Goal: Information Seeking & Learning: Learn about a topic

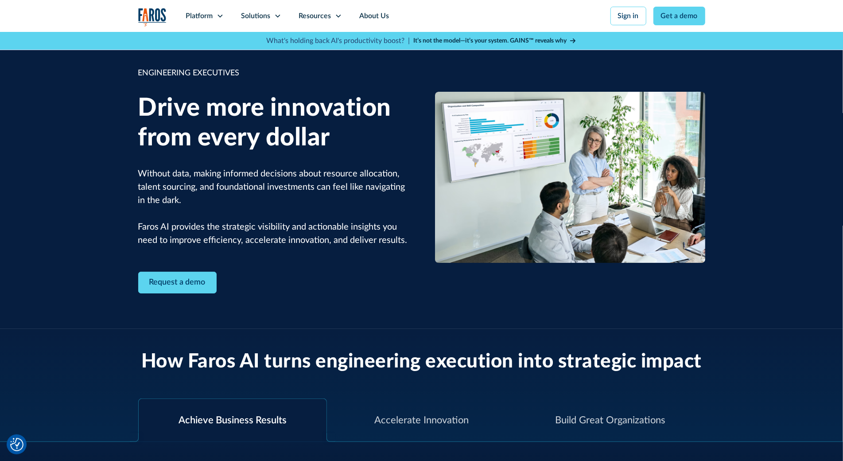
click at [80, 54] on div "ENGINEERING EXECUTIVES Drive more innovation from every dollar Without data, ma…" at bounding box center [421, 180] width 843 height 297
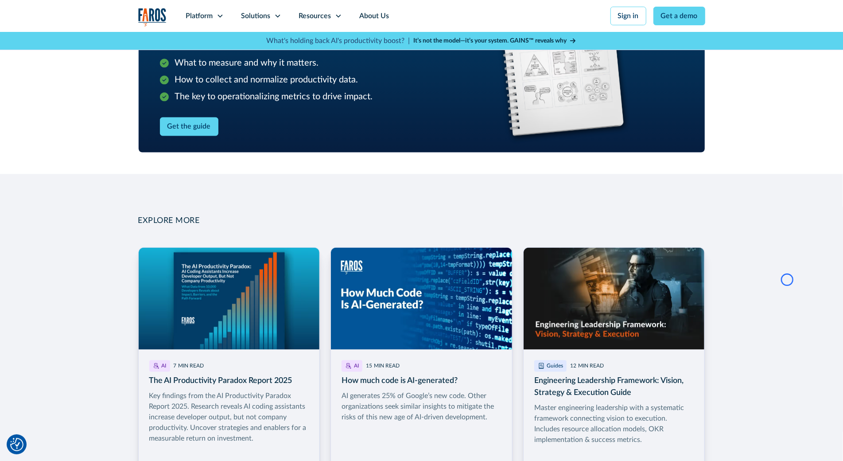
scroll to position [1161, 0]
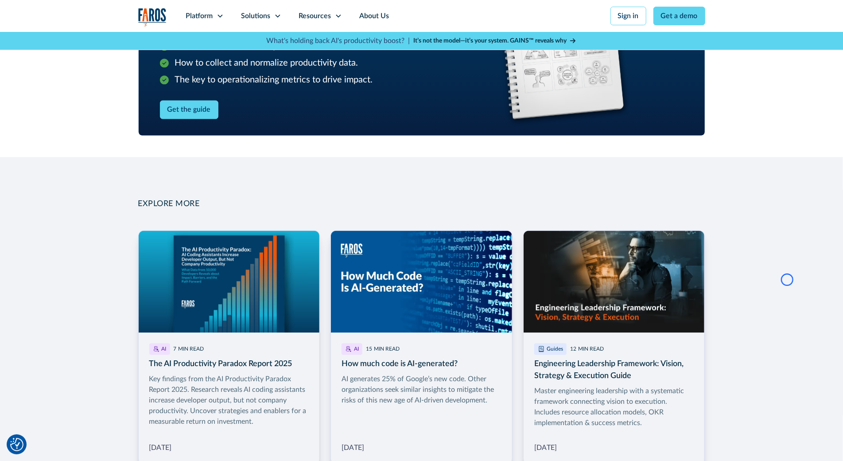
click at [80, 54] on div "The Ultimate Engineering Productivity Handbook What to measure and why it matte…" at bounding box center [421, 48] width 843 height 218
click at [69, 61] on div "The Ultimate Engineering Productivity Handbook What to measure and why it matte…" at bounding box center [421, 48] width 843 height 218
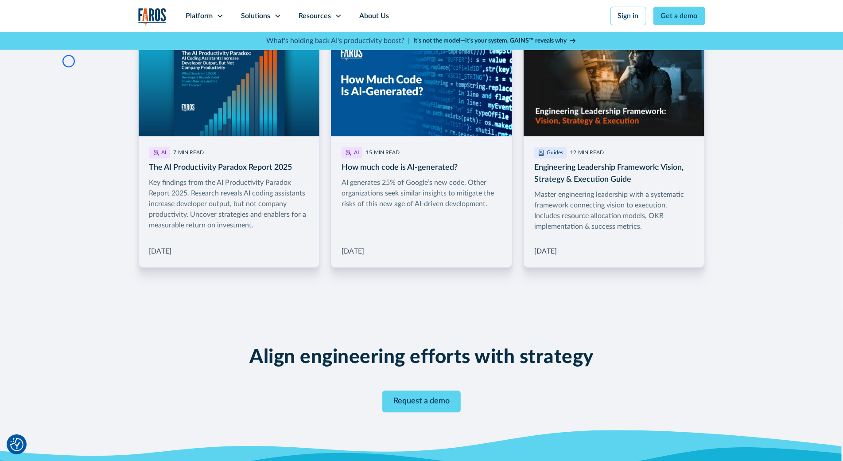
scroll to position [1387, 0]
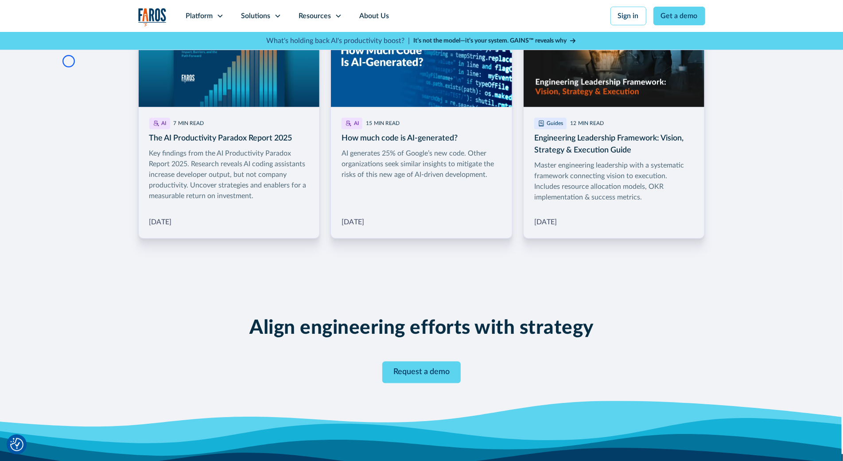
click at [69, 61] on div "EXPLORE MORE AI 7 MIN READ The AI Productivity Paradox Report 2025 Key findings…" at bounding box center [421, 105] width 843 height 349
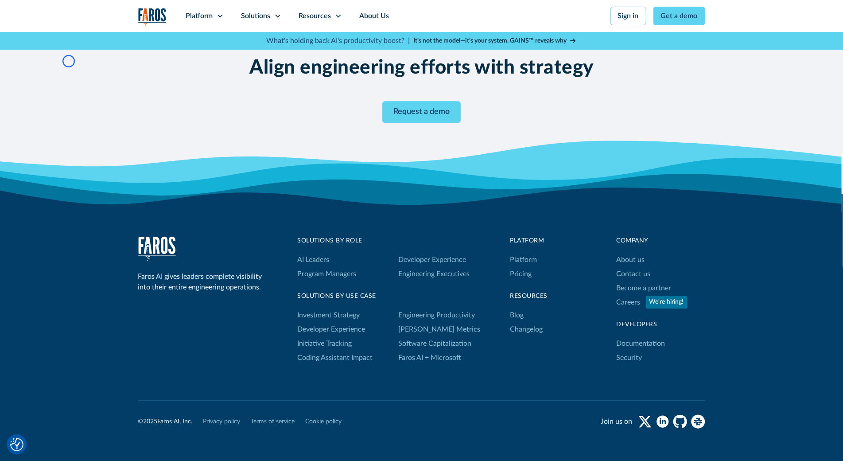
scroll to position [1698, 0]
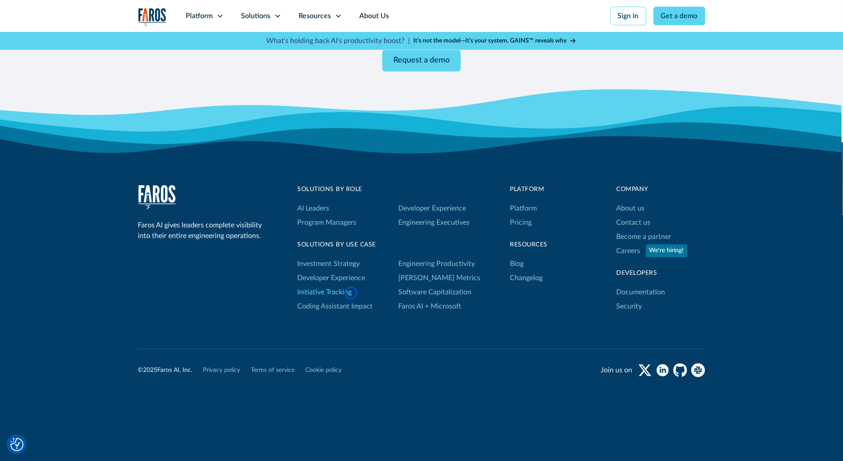
click at [351, 293] on link "Initiative Tracking" at bounding box center [325, 292] width 54 height 14
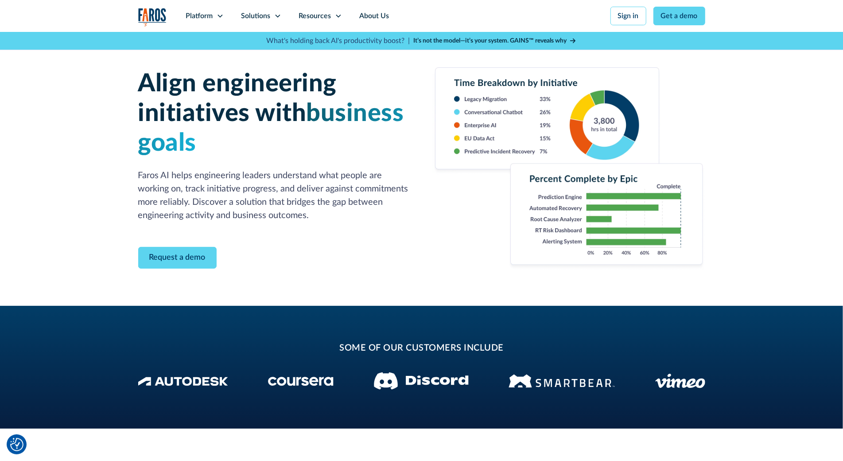
click at [47, 68] on div "Align engineering initiatives with business goals Faros AI helps engineering le…" at bounding box center [421, 169] width 843 height 274
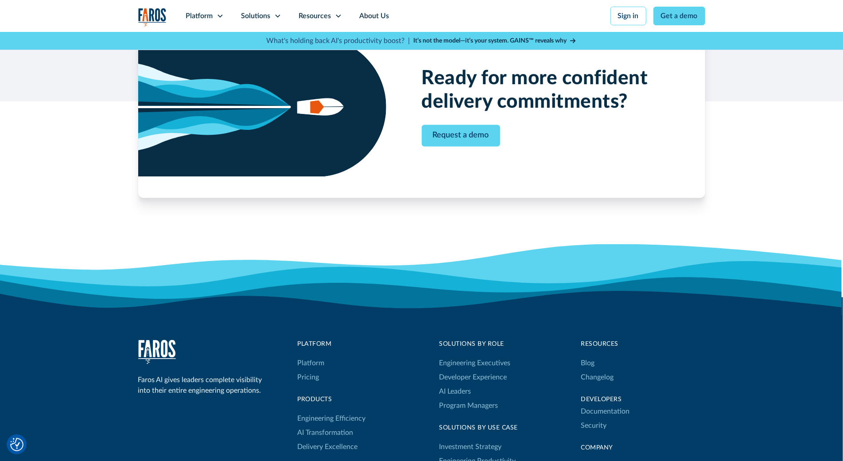
scroll to position [1224, 0]
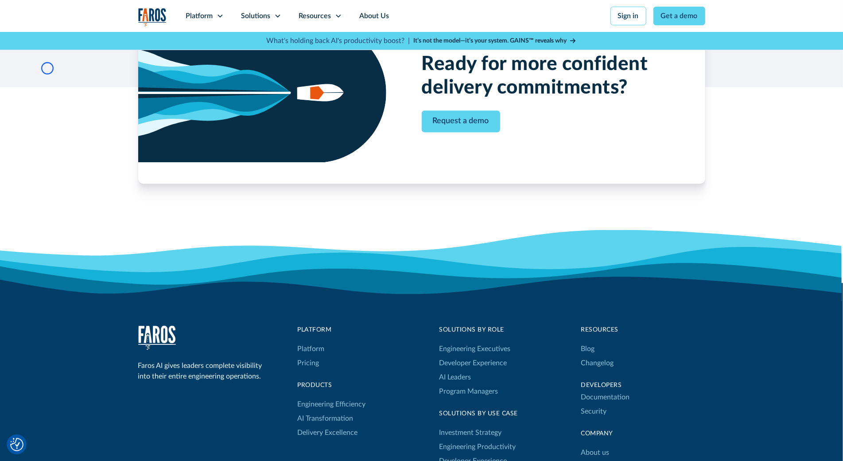
click at [47, 68] on div "Ready for more confident delivery commitments? Request a demo" at bounding box center [421, 114] width 843 height 267
click at [47, 58] on div "Ready for more confident delivery commitments? Request a demo" at bounding box center [421, 114] width 843 height 267
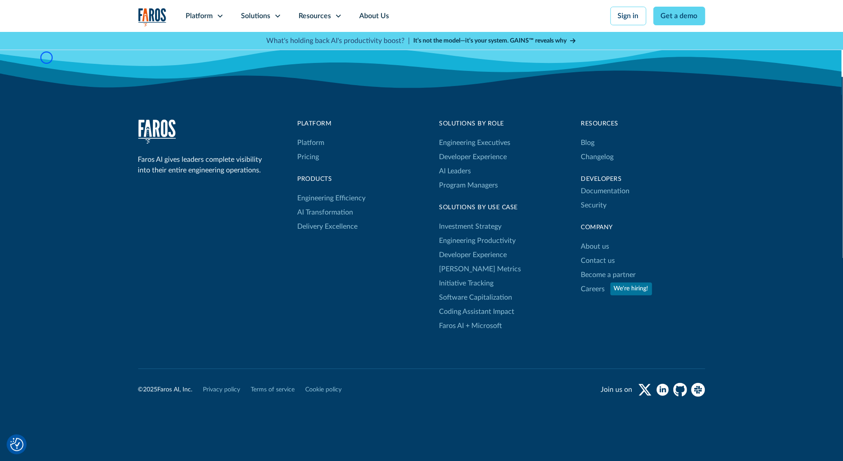
scroll to position [1450, 0]
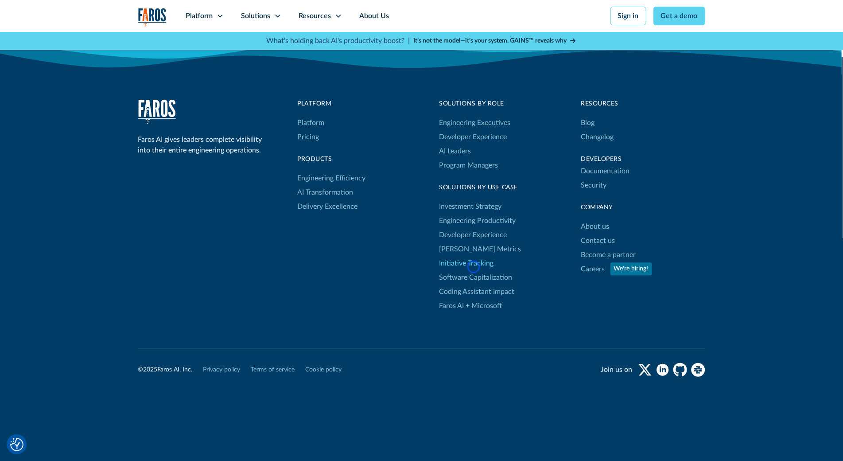
click at [473, 267] on link "Initiative Tracking" at bounding box center [466, 263] width 54 height 14
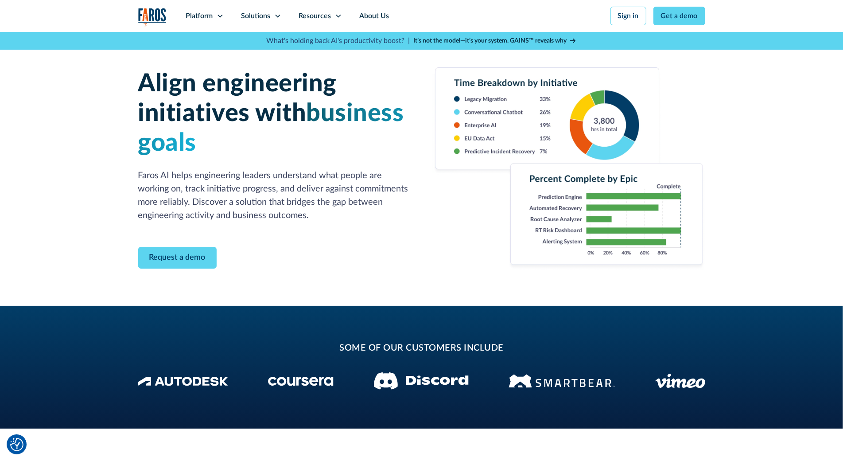
click at [84, 56] on div "Align engineering initiatives with business goals Faros AI helps engineering le…" at bounding box center [421, 169] width 843 height 274
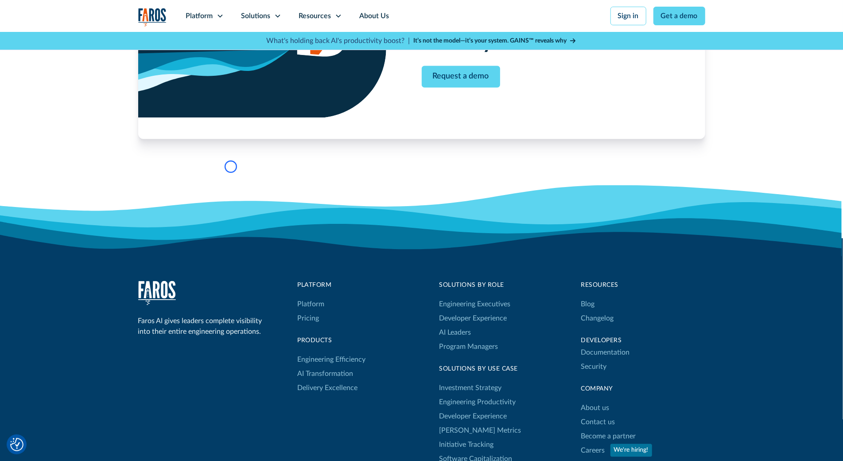
scroll to position [1284, 0]
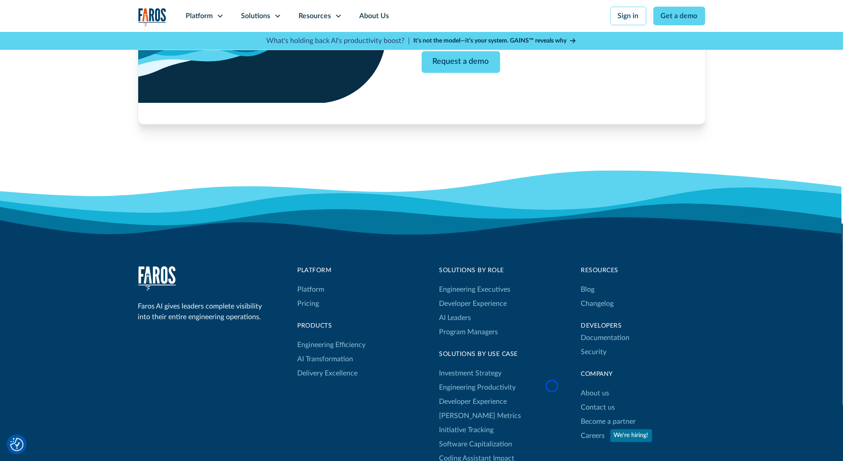
click at [84, 56] on div "Ready for more confident delivery commitments? Request a demo" at bounding box center [421, 54] width 843 height 267
click at [87, 82] on div "Ready for more confident delivery commitments? Request a demo" at bounding box center [421, 54] width 843 height 267
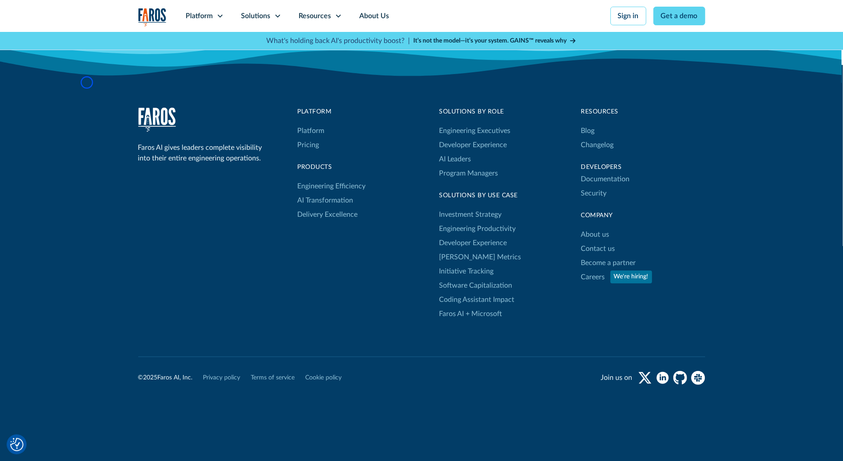
scroll to position [1450, 0]
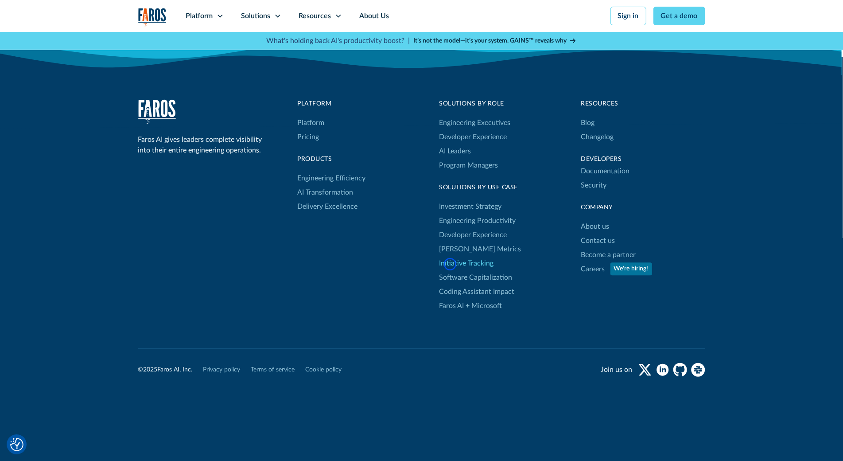
click at [450, 264] on link "Initiative Tracking" at bounding box center [466, 263] width 54 height 14
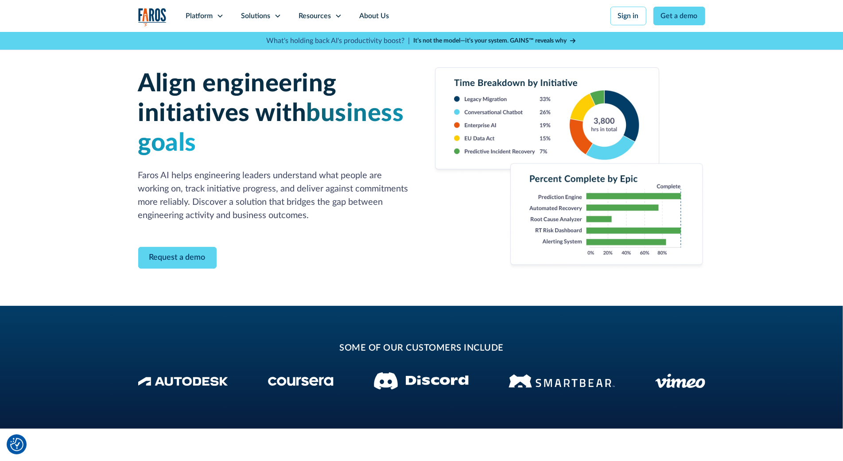
click at [47, 63] on div "Align engineering initiatives with business goals Faros AI helps engineering le…" at bounding box center [421, 169] width 843 height 274
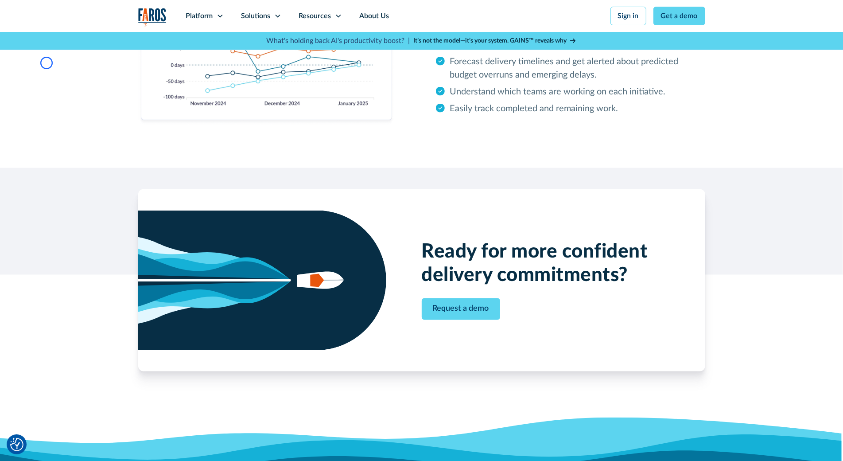
scroll to position [1067, 0]
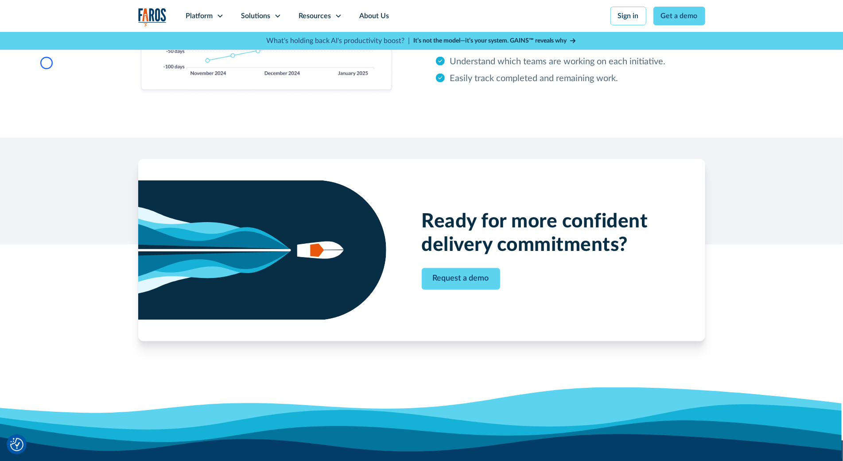
click at [47, 63] on div "Keep critical work on track Monitor the progress of strategic deliverables and …" at bounding box center [421, 17] width 843 height 241
click at [48, 76] on div "Keep critical work on track Monitor the progress of strategic deliverables and …" at bounding box center [421, 17] width 843 height 241
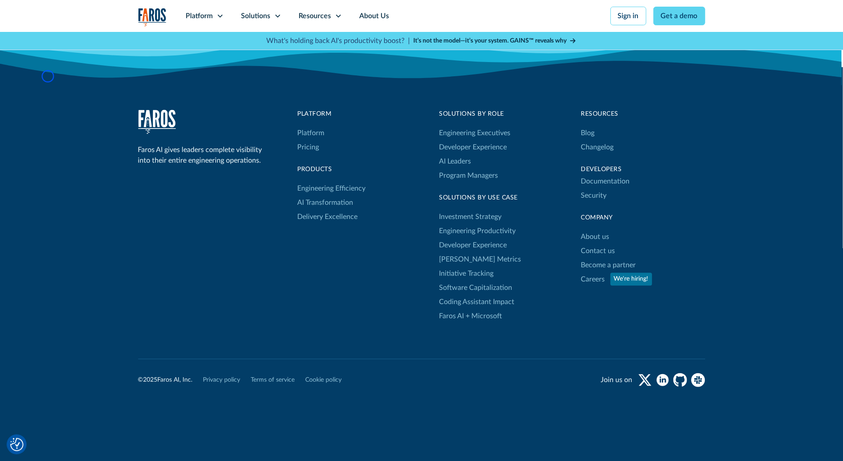
scroll to position [1450, 0]
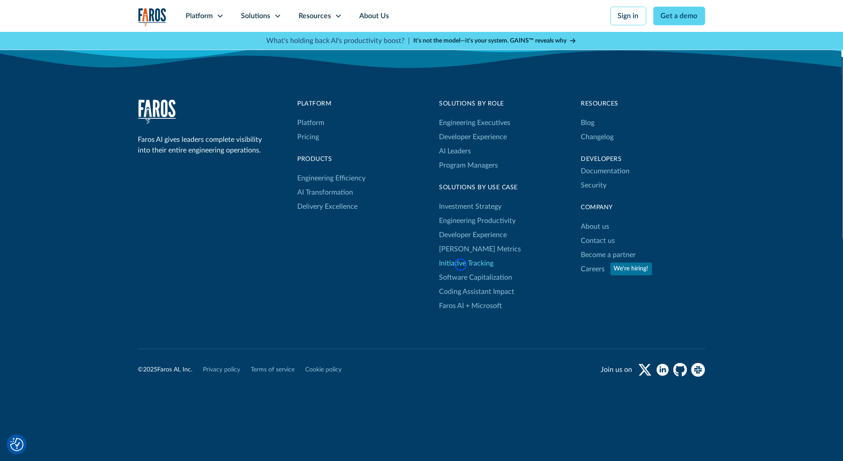
click at [461, 264] on link "Initiative Tracking" at bounding box center [466, 263] width 54 height 14
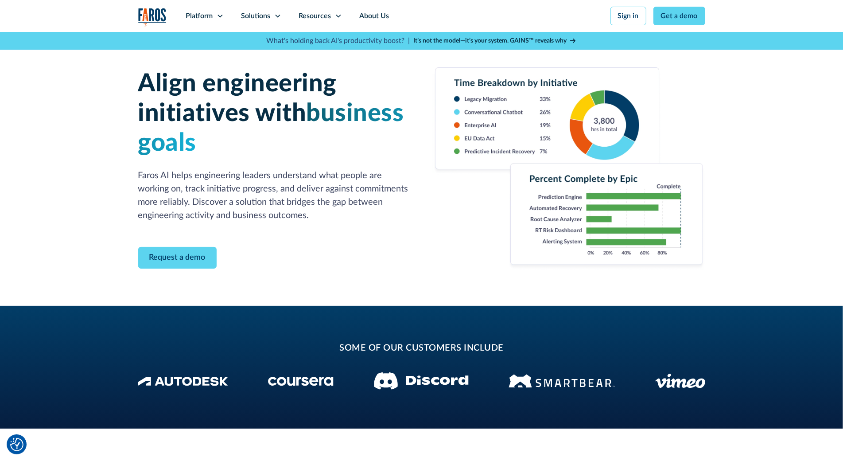
click at [50, 79] on div "Align engineering initiatives with business goals Faros AI helps engineering le…" at bounding box center [421, 169] width 843 height 274
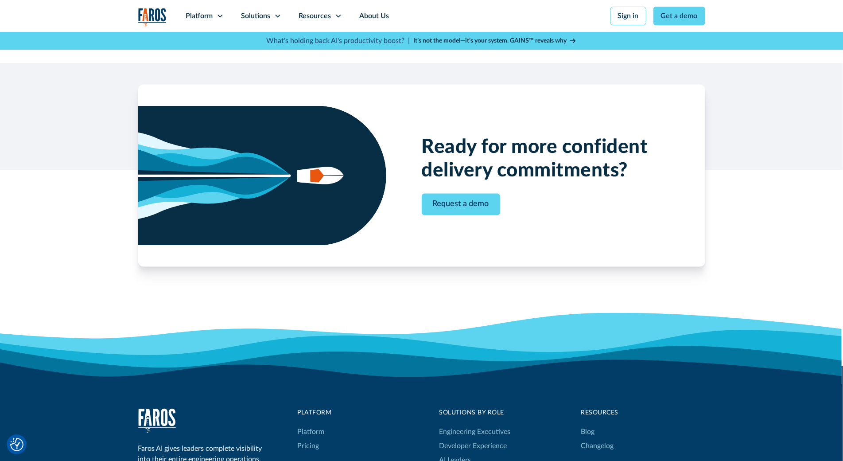
scroll to position [1155, 0]
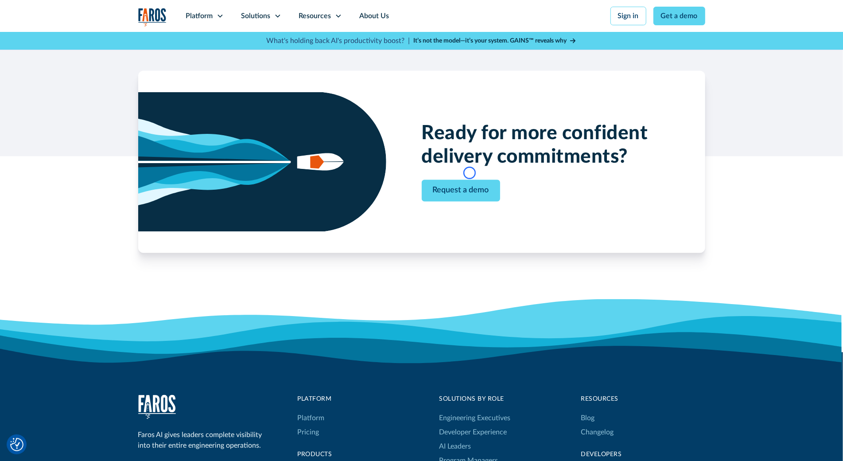
click at [50, 79] on div "Ready for more confident delivery commitments? Request a demo" at bounding box center [421, 183] width 843 height 267
click at [71, 63] on div "Ready for more confident delivery commitments? Request a demo" at bounding box center [421, 183] width 843 height 267
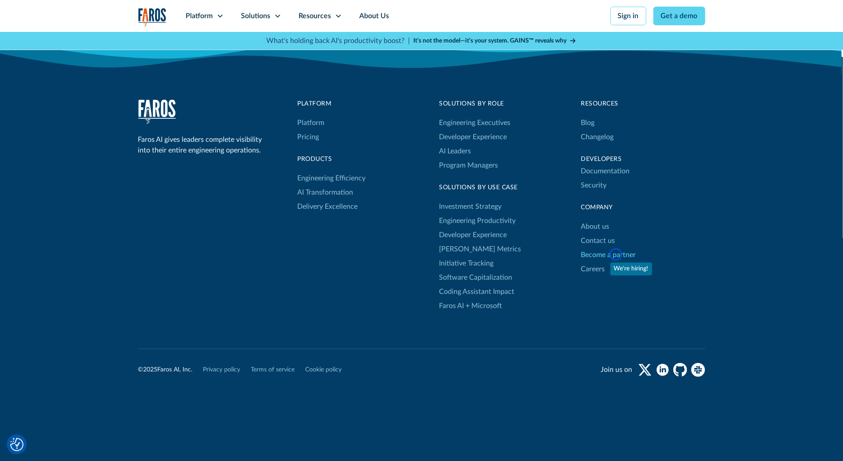
click at [616, 254] on link "Become a partner" at bounding box center [608, 255] width 55 height 14
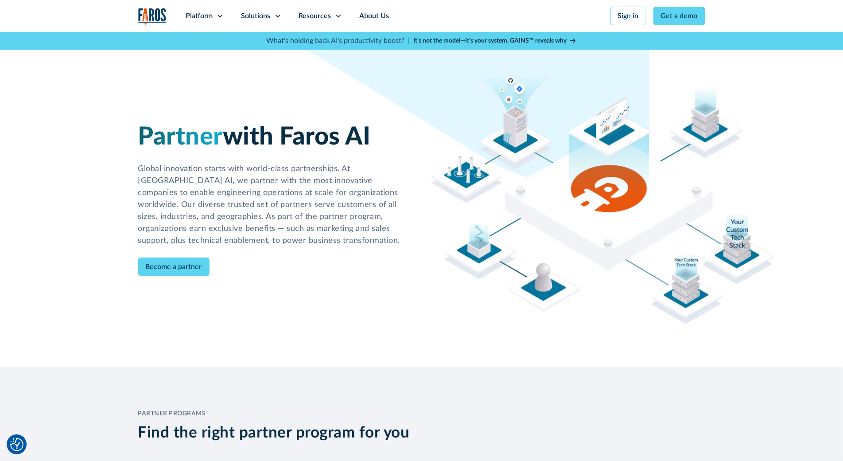
click at [616, 254] on img at bounding box center [601, 198] width 343 height 249
click at [52, 77] on img at bounding box center [421, 107] width 843 height 151
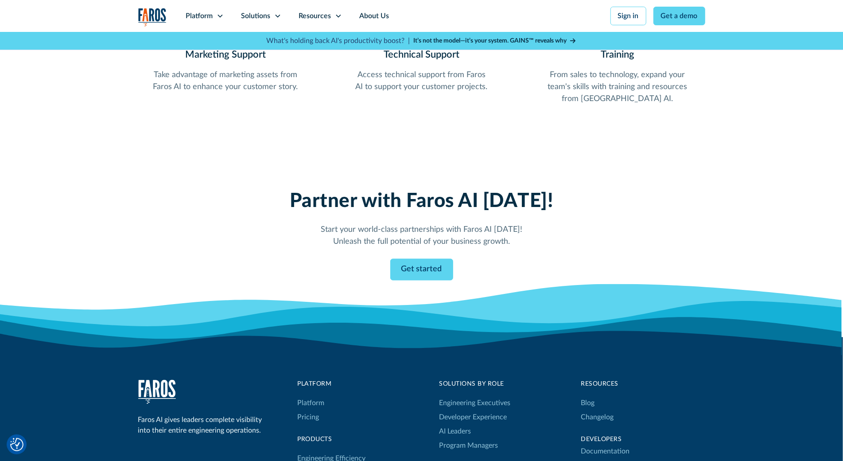
scroll to position [1128, 0]
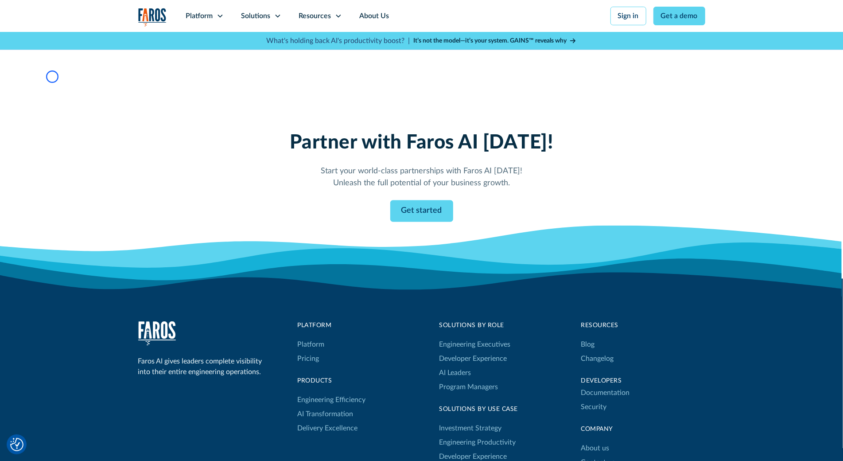
scroll to position [1271, 0]
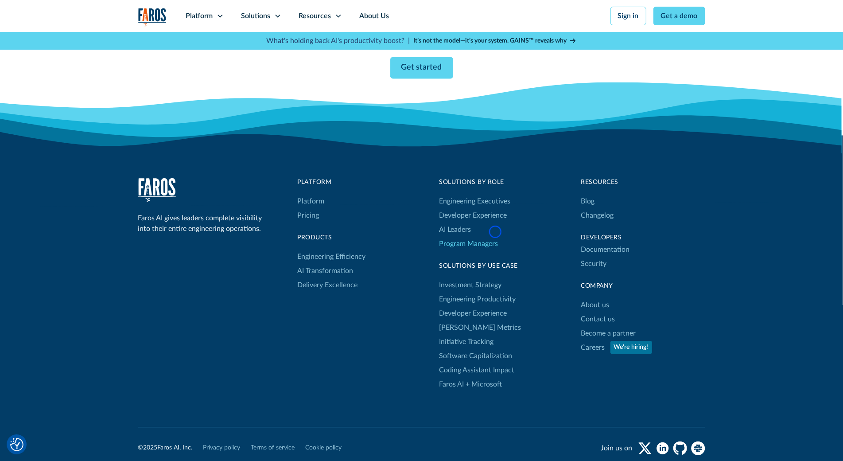
click at [495, 237] on link "Program Managers" at bounding box center [474, 244] width 71 height 14
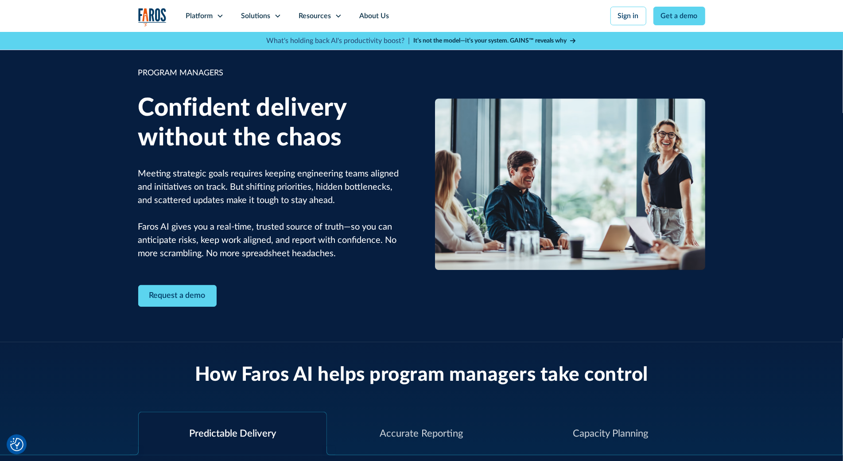
click at [495, 232] on img at bounding box center [570, 183] width 270 height 171
click at [50, 81] on div "PROGRAM MANAGERS Confident delivery without the chaos Meeting strategic goals r…" at bounding box center [421, 187] width 843 height 310
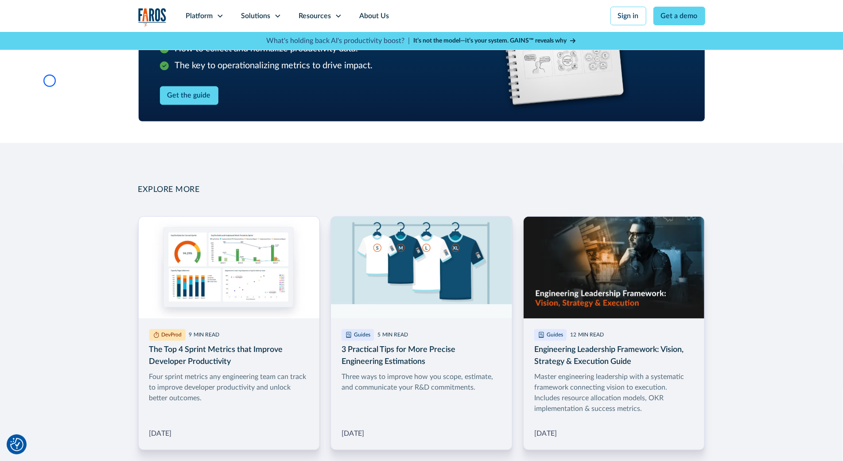
scroll to position [1220, 0]
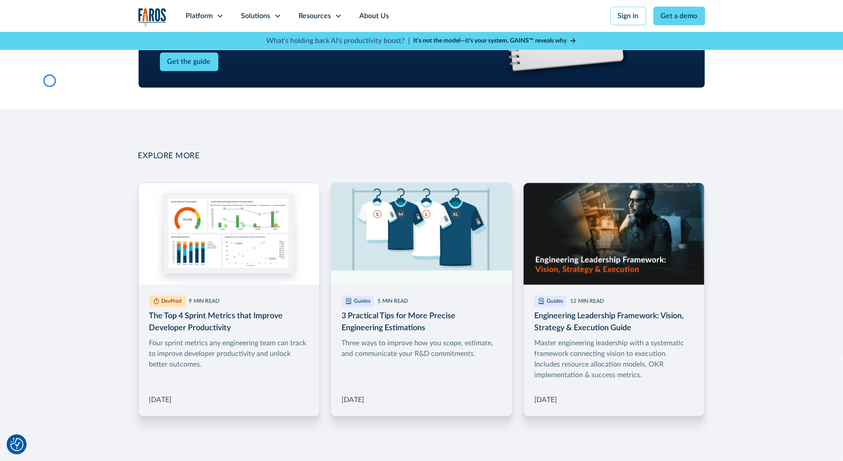
click at [50, 81] on div "The Ultimate Engineering Productivity Handbook What to measure and why it matte…" at bounding box center [421, 0] width 843 height 218
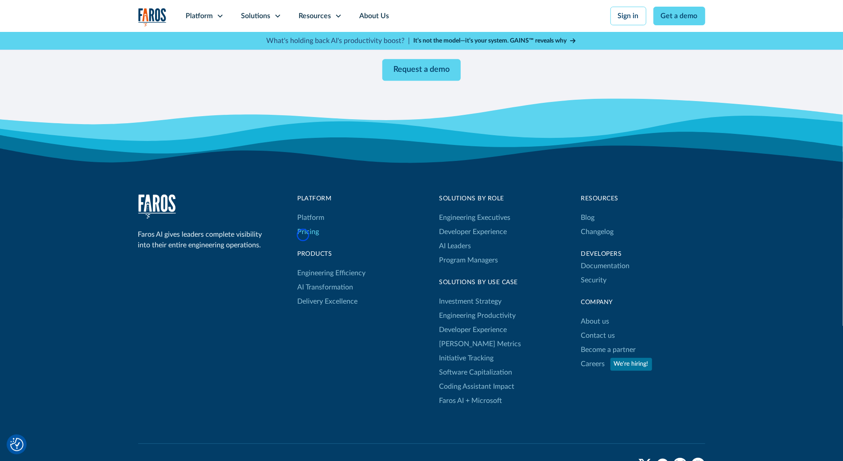
click at [303, 235] on link "Pricing" at bounding box center [309, 232] width 22 height 14
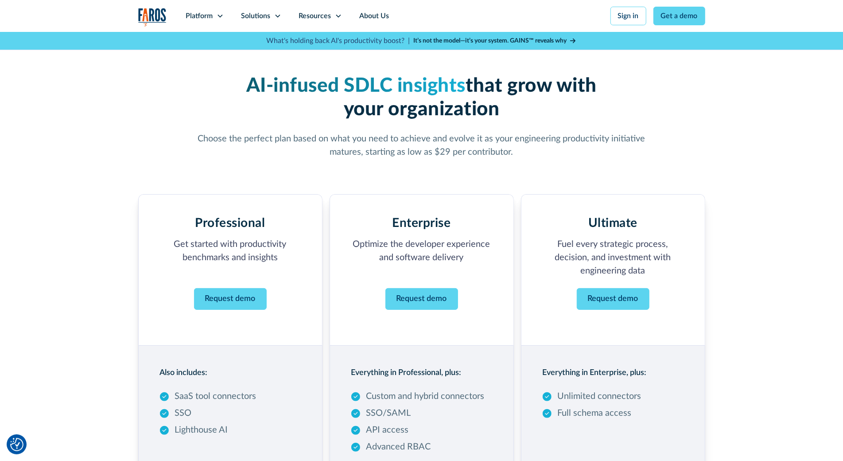
click at [303, 235] on div "Professional Get started with productivity benchmarks and insights ‍ Request de…" at bounding box center [230, 269] width 184 height 151
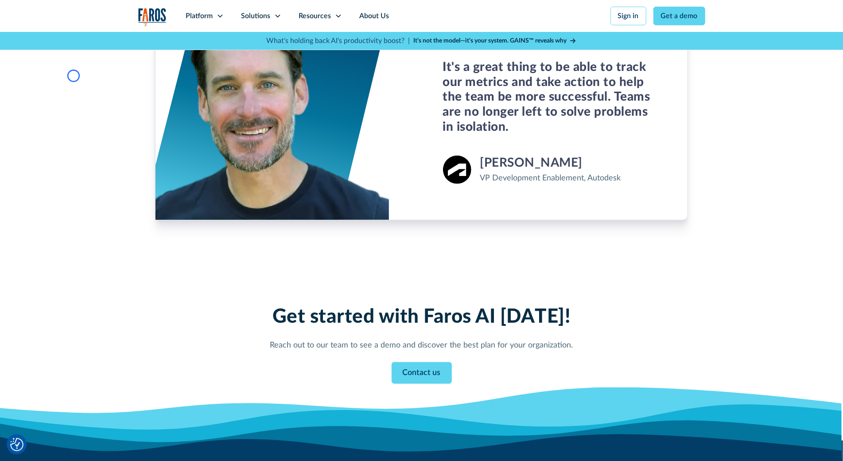
scroll to position [615, 0]
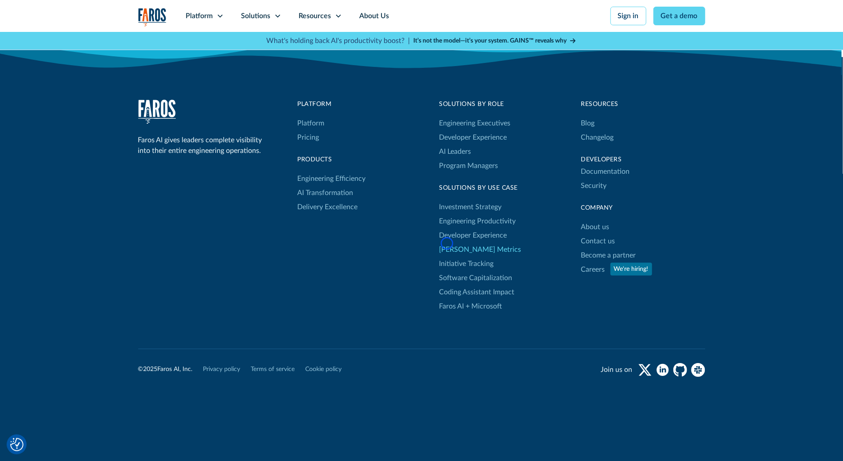
click at [447, 243] on link "[PERSON_NAME] Metrics" at bounding box center [480, 249] width 82 height 14
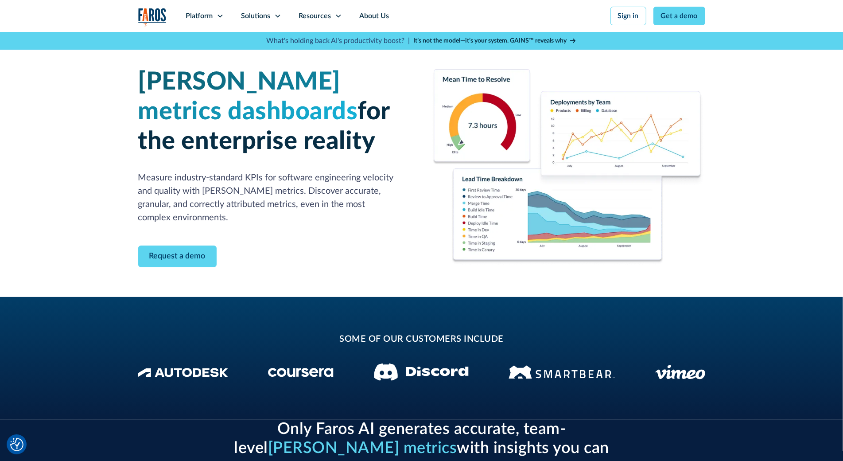
click at [447, 243] on img at bounding box center [568, 167] width 273 height 196
click at [66, 52] on div "[PERSON_NAME] metrics dashboards for the enterprise reality Measure industry-st…" at bounding box center [421, 164] width 843 height 265
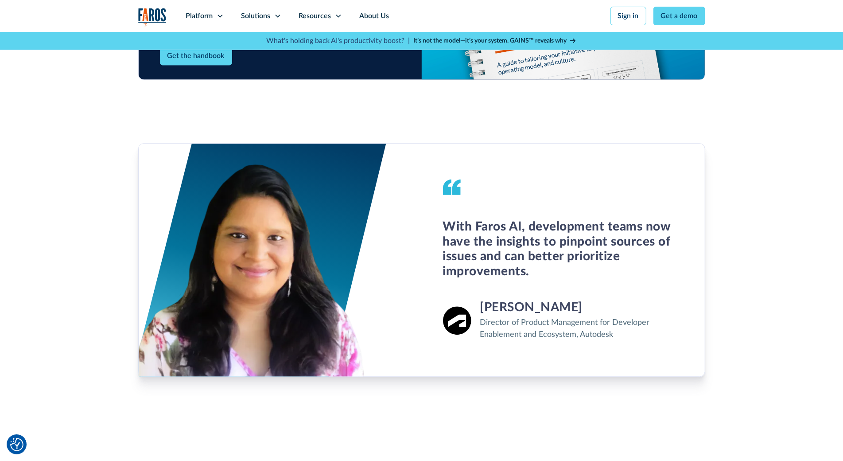
scroll to position [1529, 0]
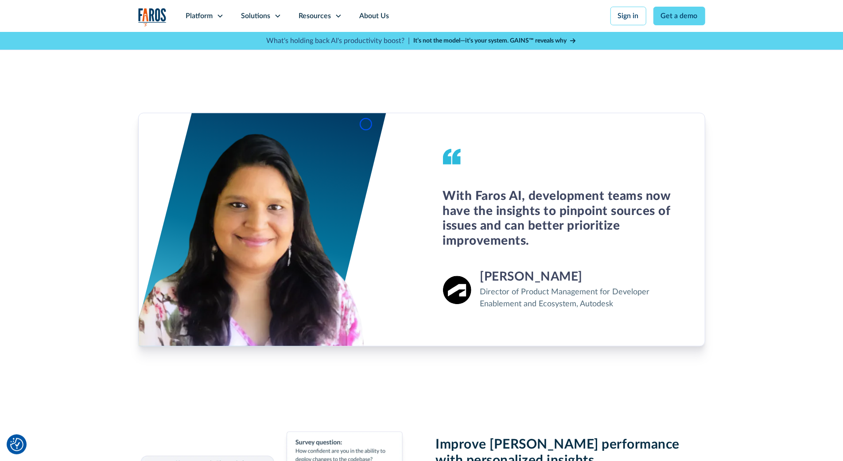
click at [66, 70] on div "With Faros AI, development teams now have the insights to pinpoint sources of i…" at bounding box center [421, 229] width 843 height 318
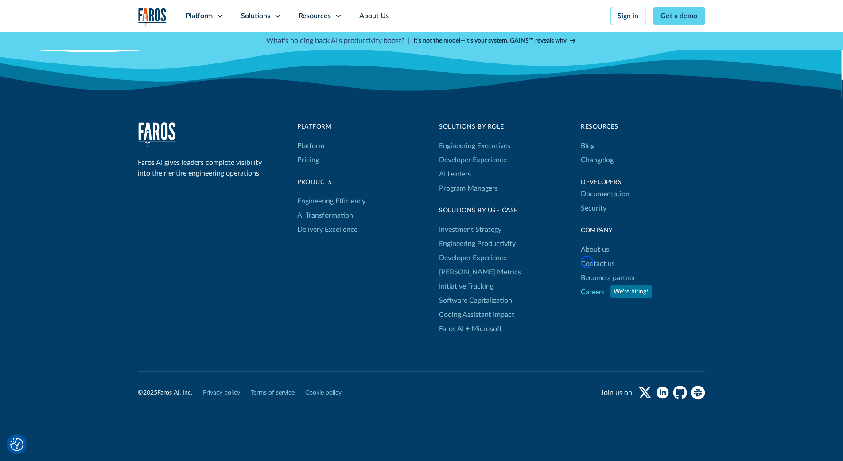
click at [587, 285] on link "Careers" at bounding box center [593, 292] width 24 height 14
